Goal: Communication & Community: Answer question/provide support

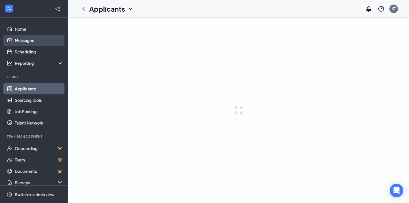
click at [26, 40] on link "Messages" at bounding box center [39, 40] width 49 height 11
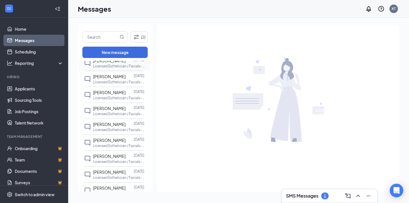
scroll to position [162, 0]
click at [95, 36] on input "text" at bounding box center [101, 37] width 36 height 11
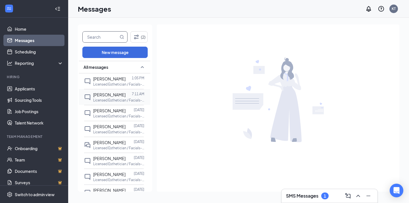
scroll to position [0, 0]
type input "[PERSON_NAME]"
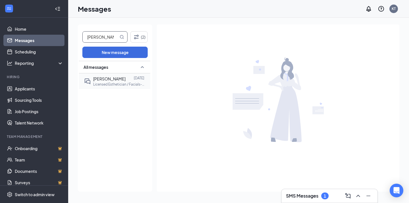
click at [107, 76] on div "[PERSON_NAME]" at bounding box center [109, 79] width 32 height 6
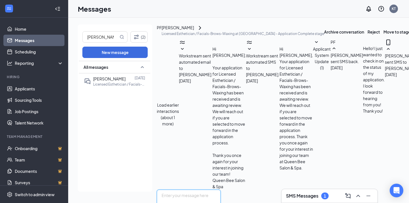
click at [189, 189] on textarea at bounding box center [189, 206] width 64 height 34
click at [184, 189] on textarea at bounding box center [189, 206] width 64 height 34
paste textarea "[PERSON_NAME] is inviting you to a scheduled Zoom meeting. Topic: QB Interview …"
type textarea "[PERSON_NAME] is inviting you to a scheduled Zoom meeting. Topic: QB Interview …"
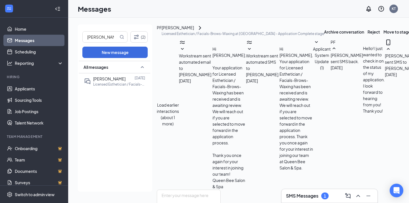
scroll to position [372, 0]
click at [325, 1] on div "Messages KT" at bounding box center [238, 9] width 341 height 18
click at [203, 28] on icon "ChevronRight" at bounding box center [200, 27] width 7 height 7
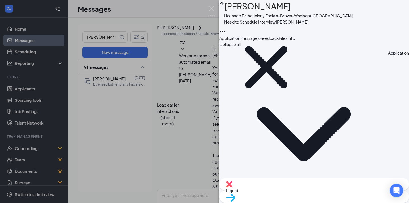
click at [287, 41] on span "Files" at bounding box center [283, 38] width 9 height 5
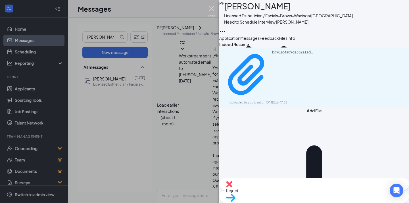
click at [210, 7] on img at bounding box center [211, 11] width 7 height 11
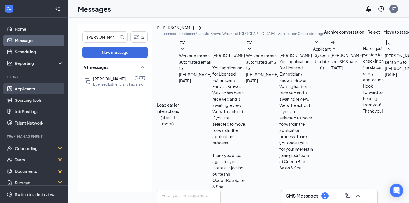
click at [28, 93] on link "Applicants" at bounding box center [39, 88] width 49 height 11
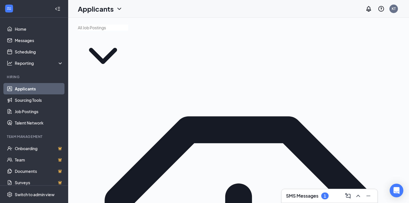
type input "[PERSON_NAME]"
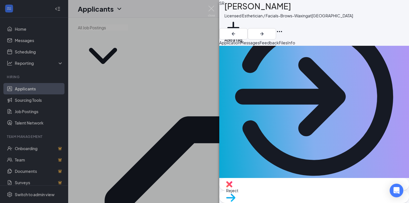
scroll to position [23, 0]
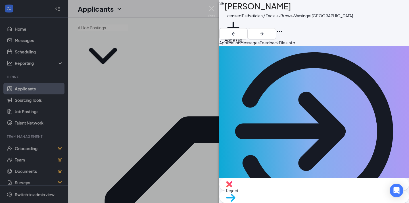
click at [287, 45] on span "Files" at bounding box center [283, 42] width 9 height 5
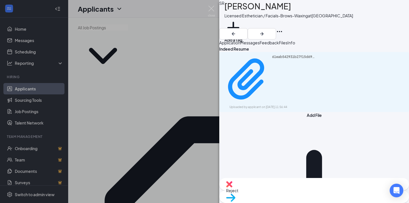
click at [260, 45] on span "Messages" at bounding box center [249, 42] width 19 height 5
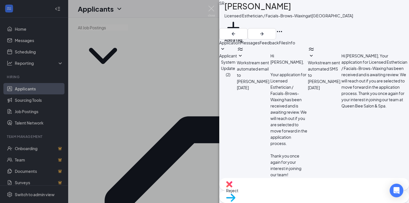
scroll to position [4, 0]
click at [259, 190] on textarea at bounding box center [251, 207] width 64 height 34
click at [242, 190] on textarea "HI [PERSON_NAME], this is [PERSON_NAME], manager at Queen Bee Salon & Spa. Woul…" at bounding box center [251, 207] width 64 height 34
click at [283, 190] on textarea "Hi [PERSON_NAME], this is [PERSON_NAME], manager at Queen Bee Salon & Spa. Woul…" at bounding box center [251, 207] width 64 height 34
type textarea "Hi [PERSON_NAME], this is [PERSON_NAME], manager at Queen Bee Salon & Spa. Woul…"
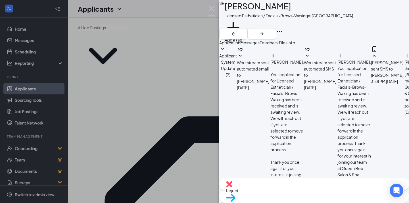
scroll to position [47, 0]
click at [19, 31] on div "SR [PERSON_NAME] Licensed Esthetician / Facials-Brows-Waxing at [GEOGRAPHIC_DAT…" at bounding box center [204, 101] width 409 height 203
